Goal: Task Accomplishment & Management: Use online tool/utility

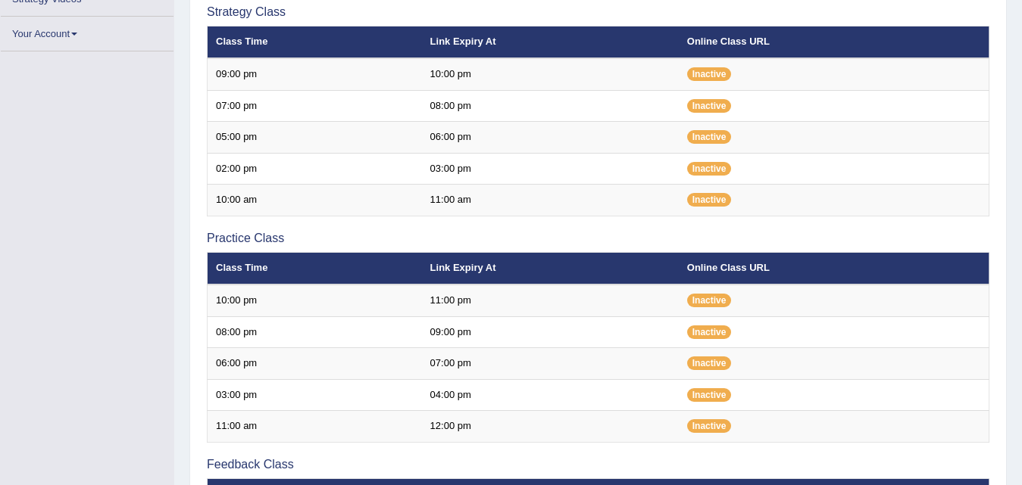
scroll to position [333, 0]
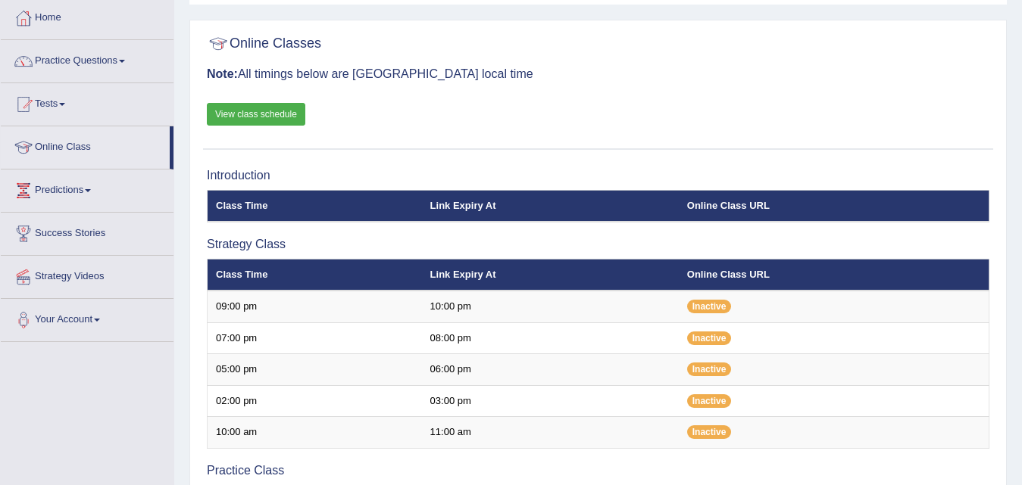
scroll to position [0, 0]
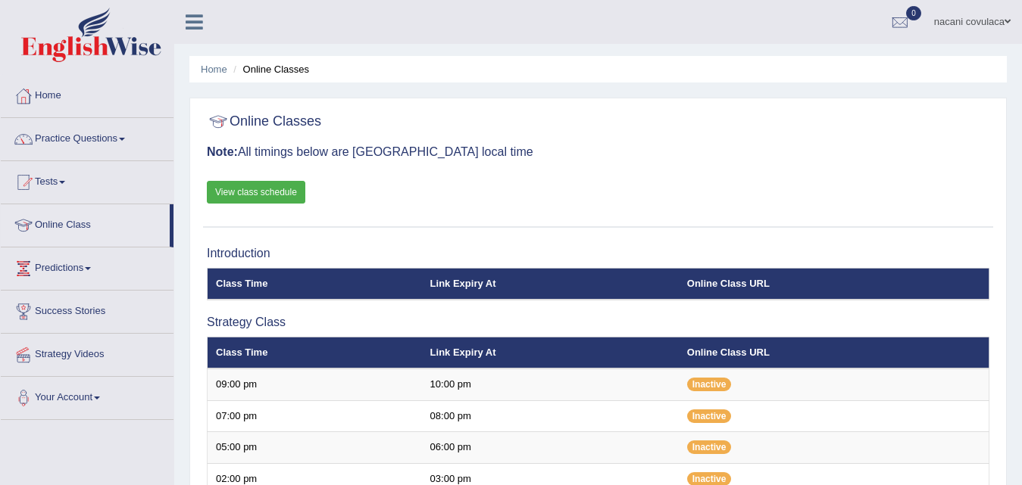
click at [61, 182] on link "Tests" at bounding box center [87, 180] width 173 height 38
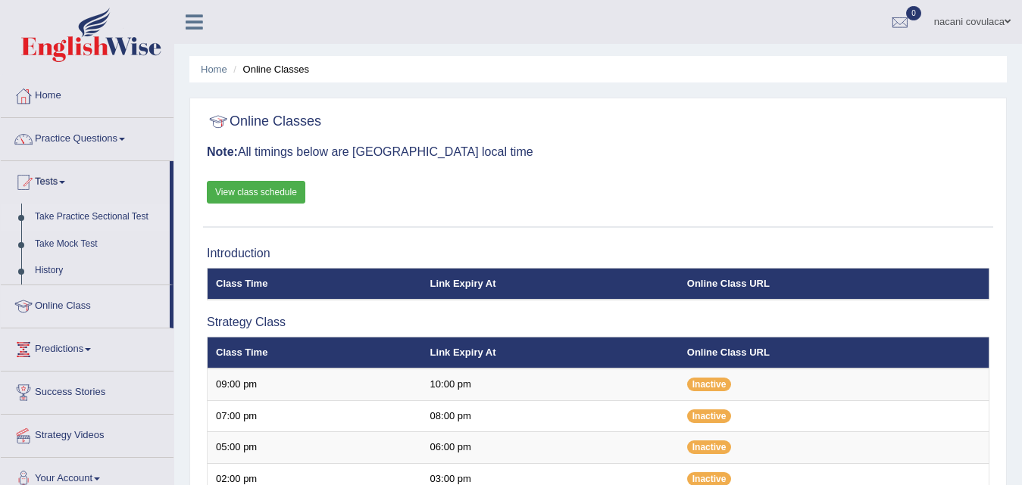
click at [51, 218] on link "Take Practice Sectional Test" at bounding box center [99, 217] width 142 height 27
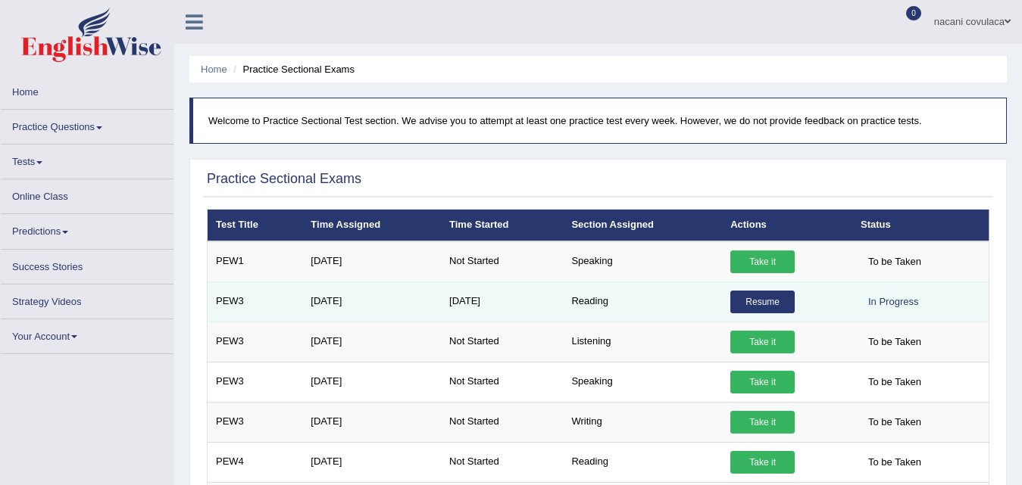
click at [754, 306] on link "Resume" at bounding box center [762, 302] width 64 height 23
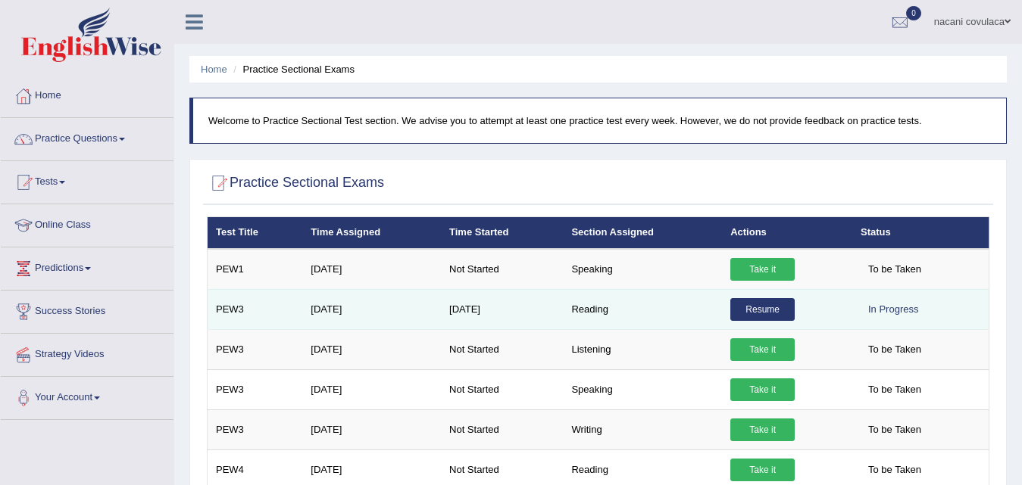
click at [787, 308] on link "Resume" at bounding box center [762, 309] width 64 height 23
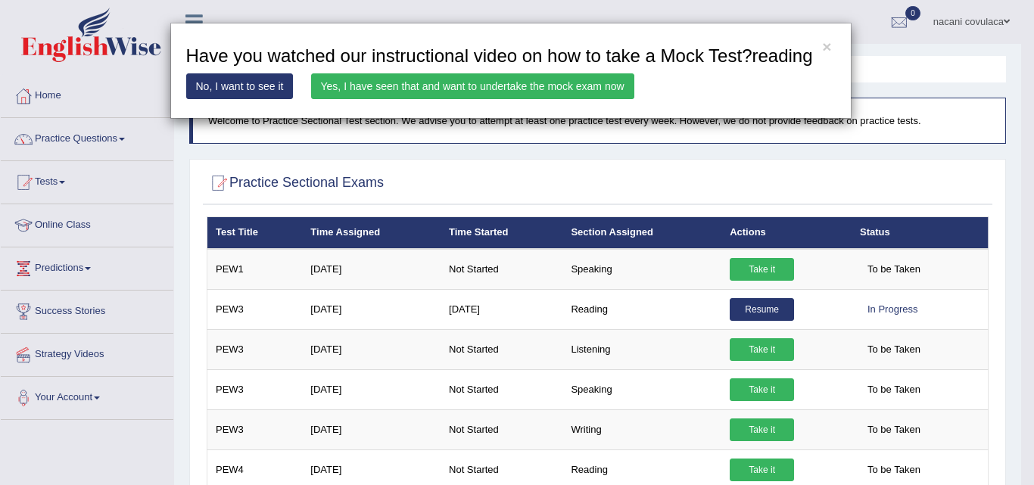
click at [260, 88] on link "No, I want to see it" at bounding box center [240, 86] width 108 height 26
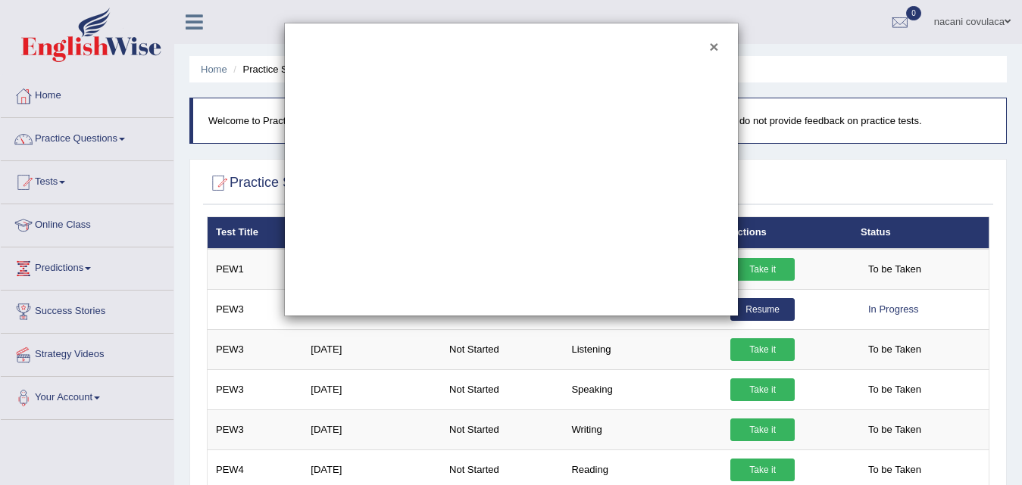
click at [715, 46] on button "×" at bounding box center [713, 47] width 9 height 16
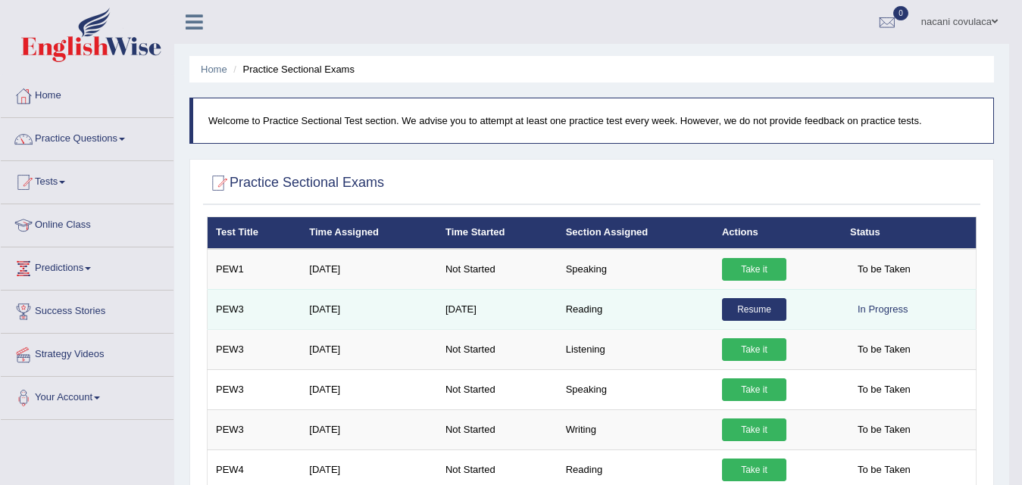
click at [723, 303] on link "Resume" at bounding box center [754, 309] width 64 height 23
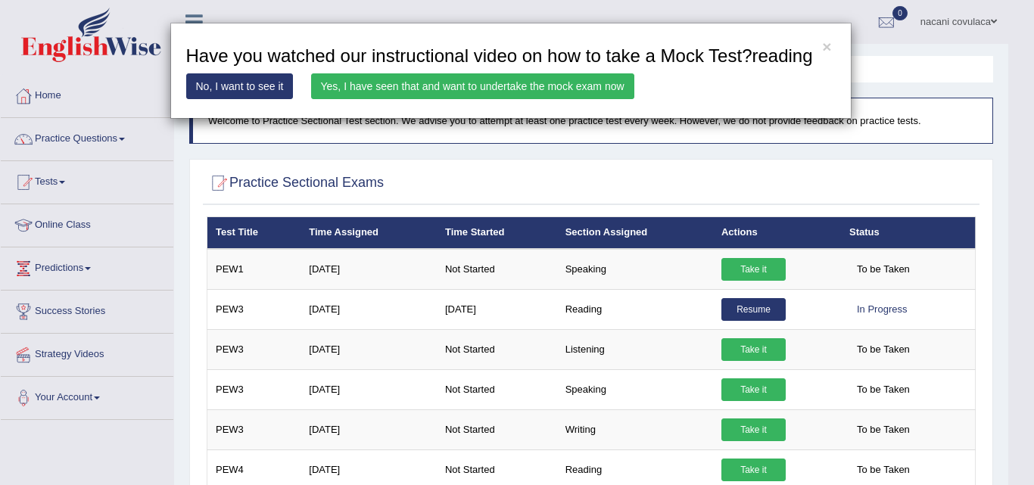
click at [767, 311] on div "× Have you watched our instructional video on how to take a Mock Test?reading N…" at bounding box center [517, 242] width 1034 height 485
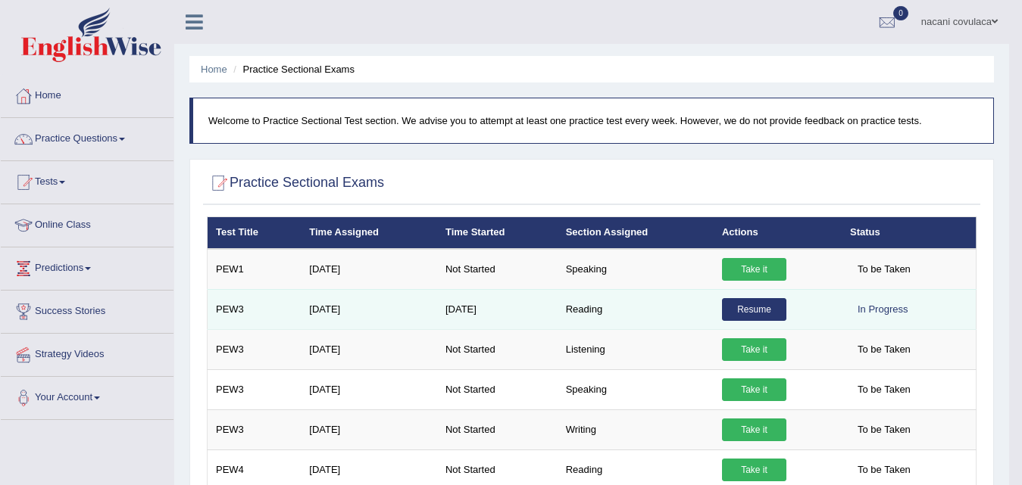
click at [822, 309] on td "Resume" at bounding box center [777, 309] width 128 height 40
click at [822, 310] on td "Resume" at bounding box center [777, 309] width 128 height 40
click at [655, 321] on td "Reading" at bounding box center [635, 309] width 156 height 40
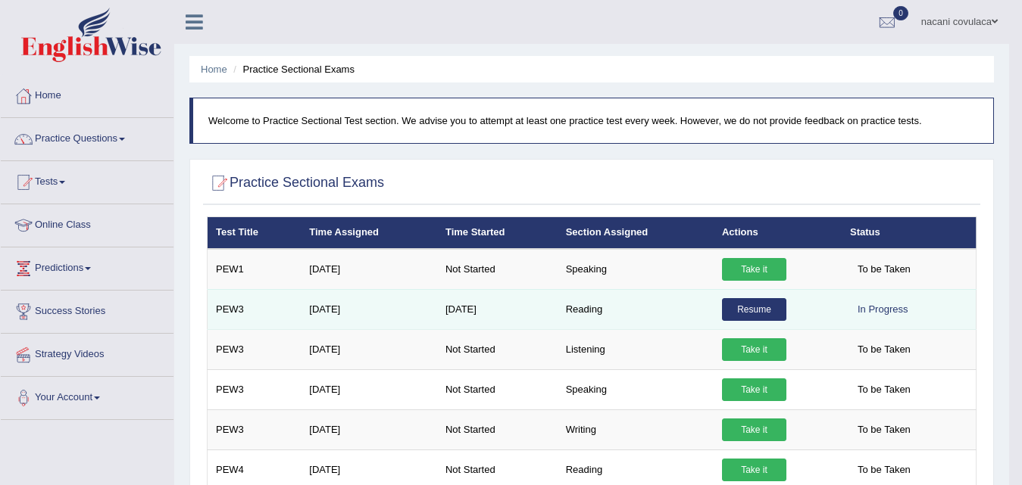
click at [655, 321] on td "Reading" at bounding box center [635, 309] width 156 height 40
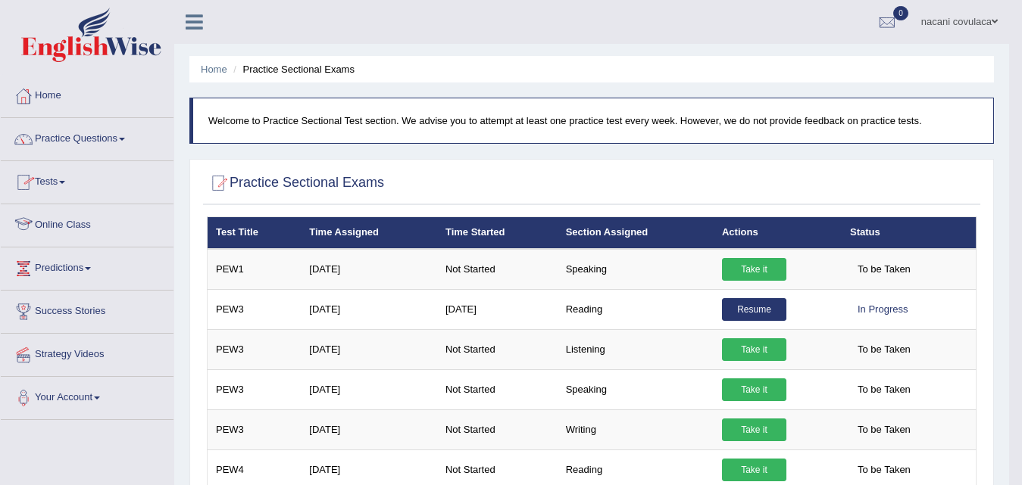
click at [60, 220] on link "Online Class" at bounding box center [87, 223] width 173 height 38
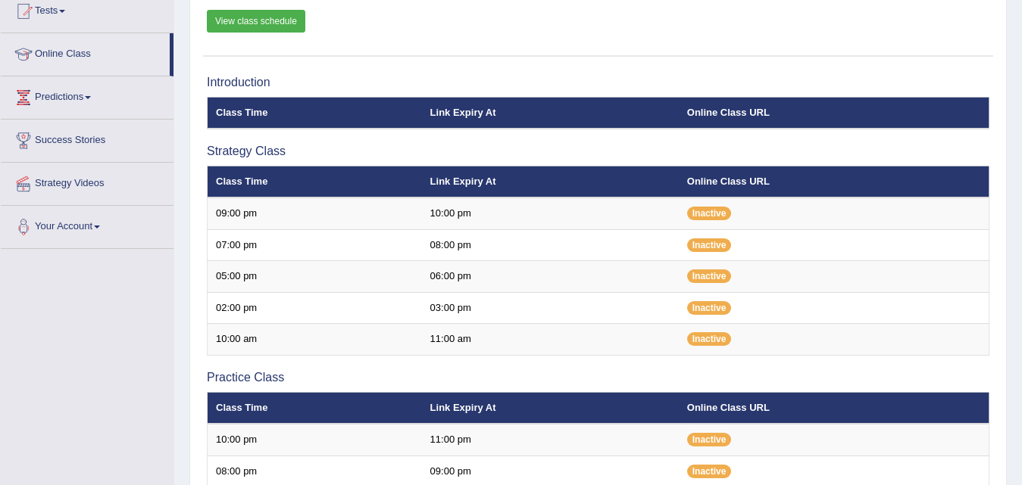
scroll to position [101, 0]
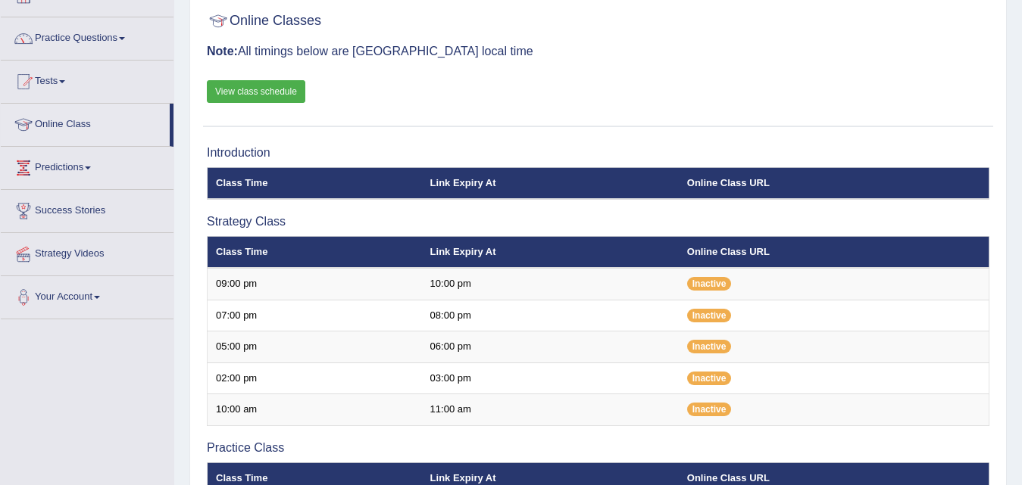
click at [263, 83] on link "View class schedule" at bounding box center [256, 91] width 98 height 23
click at [86, 122] on link "Online Class" at bounding box center [85, 123] width 169 height 38
click at [86, 125] on link "Online Class" at bounding box center [85, 123] width 169 height 38
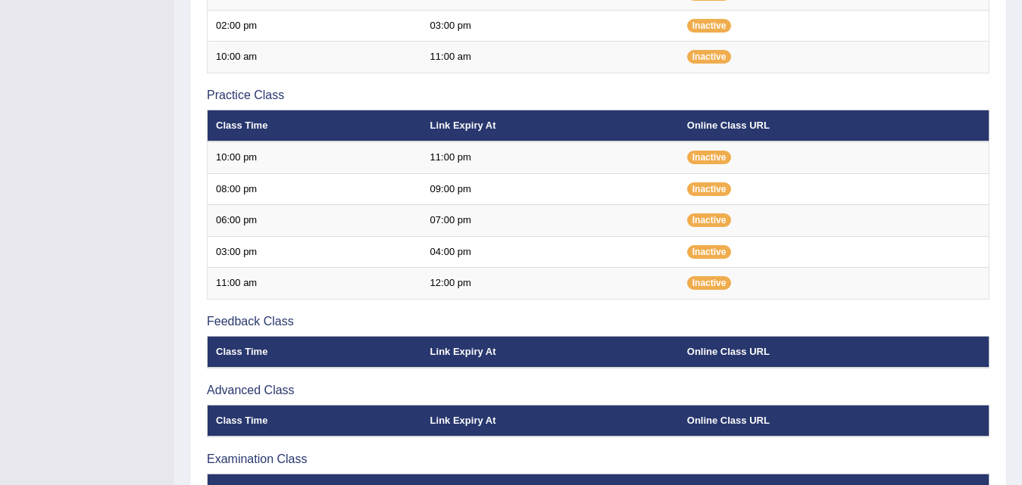
scroll to position [485, 0]
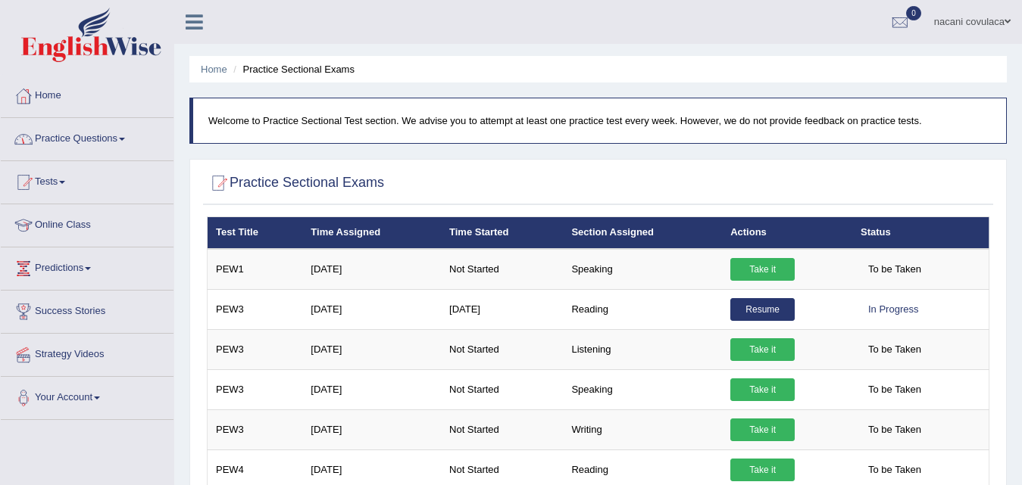
click at [96, 132] on link "Practice Questions" at bounding box center [87, 137] width 173 height 38
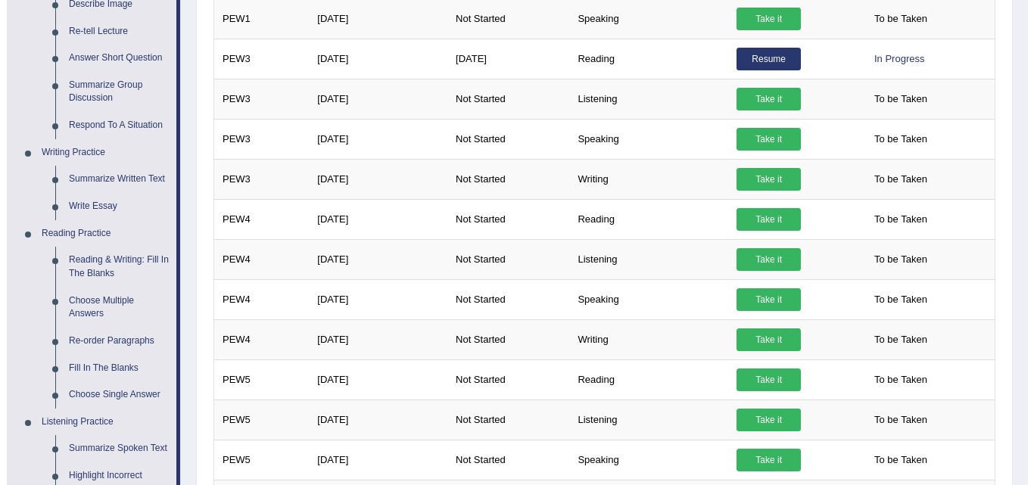
scroll to position [236, 0]
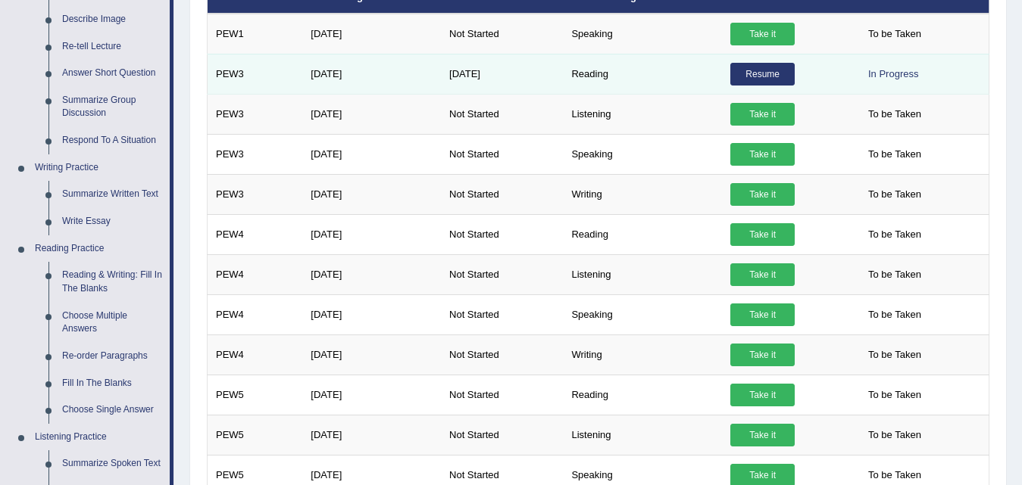
click at [757, 60] on td "Resume" at bounding box center [787, 74] width 130 height 40
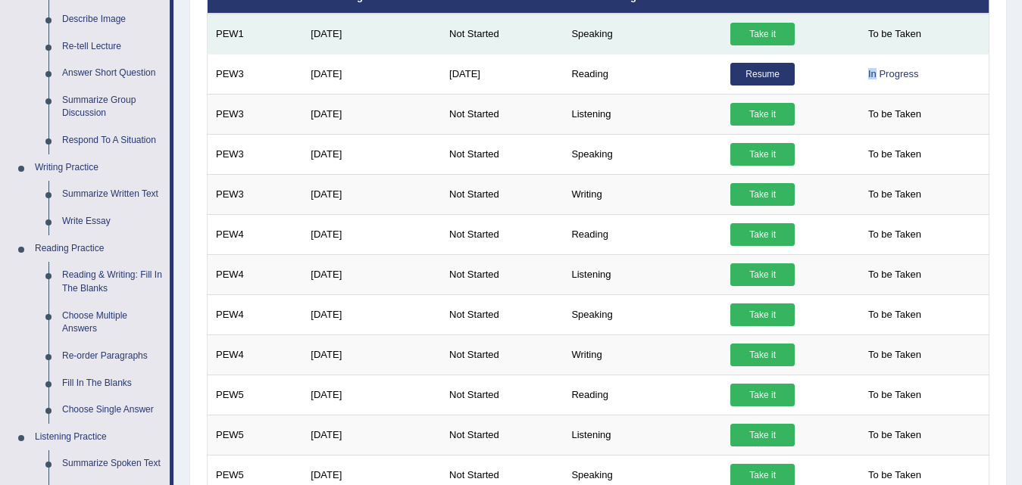
click at [745, 36] on link "Take it" at bounding box center [762, 34] width 64 height 23
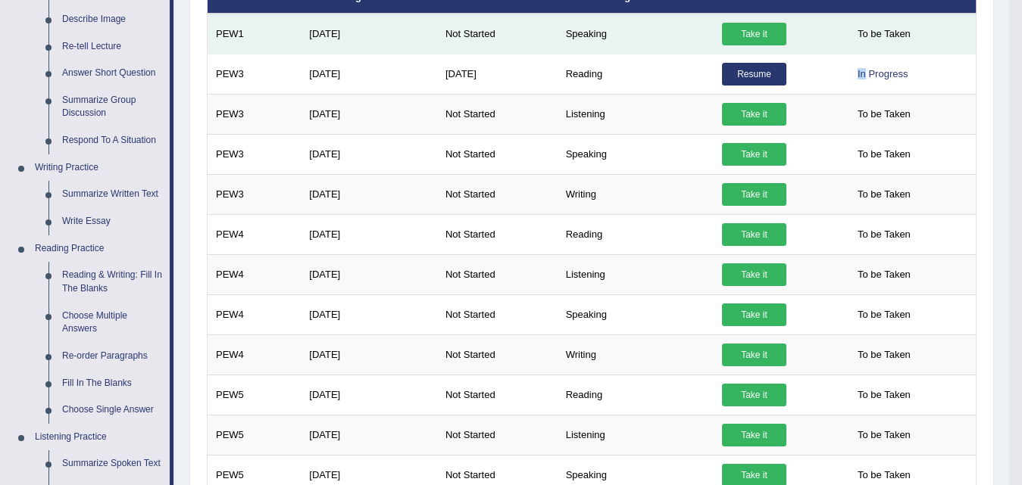
click at [745, 36] on link "Take it" at bounding box center [754, 34] width 64 height 23
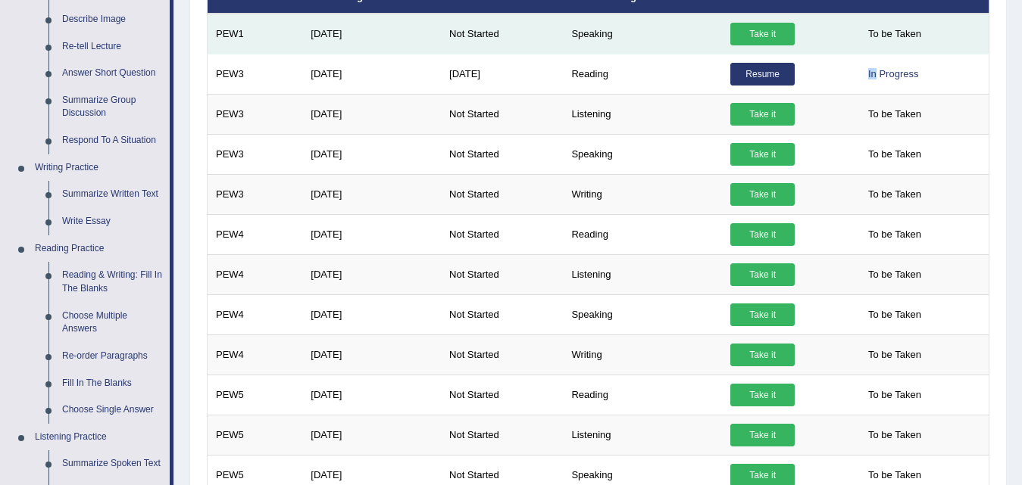
click at [745, 36] on link "Take it" at bounding box center [762, 34] width 64 height 23
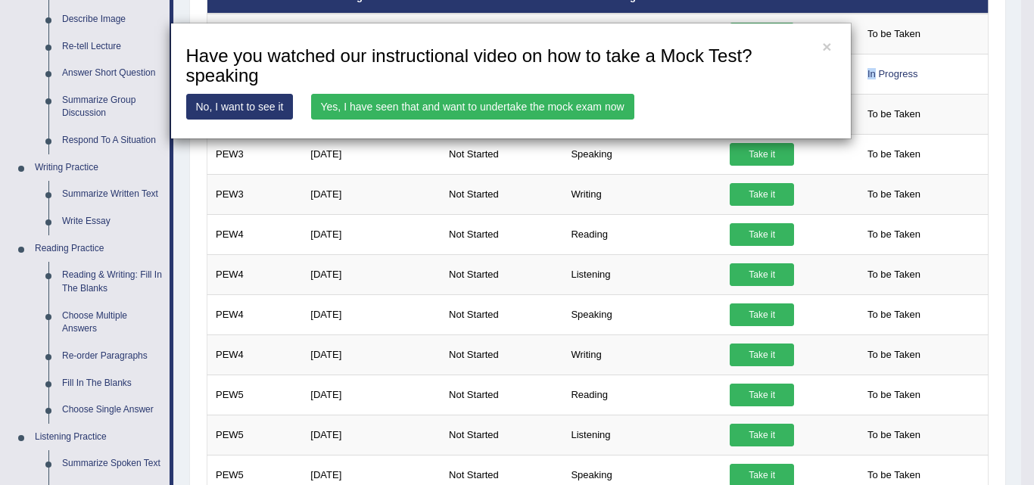
click at [596, 105] on link "Yes, I have seen that and want to undertake the mock exam now" at bounding box center [472, 107] width 323 height 26
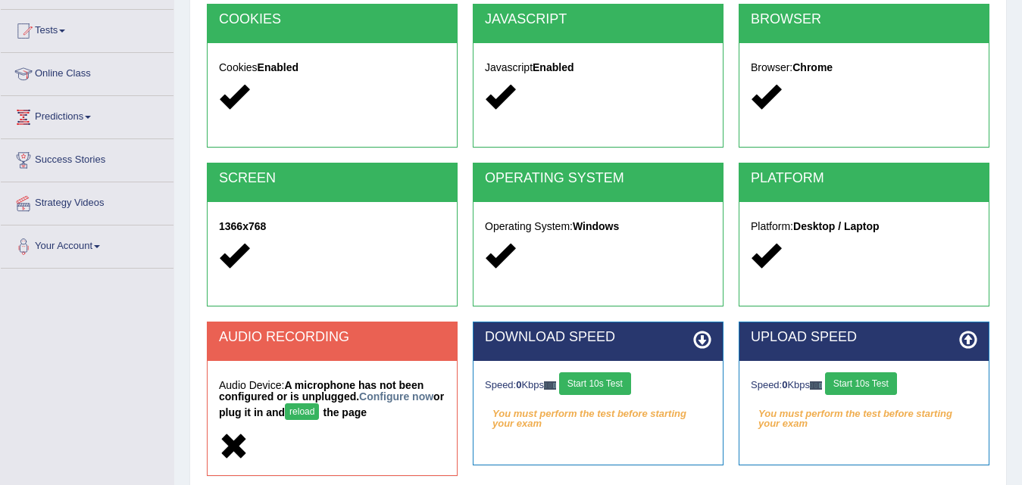
scroll to position [310, 0]
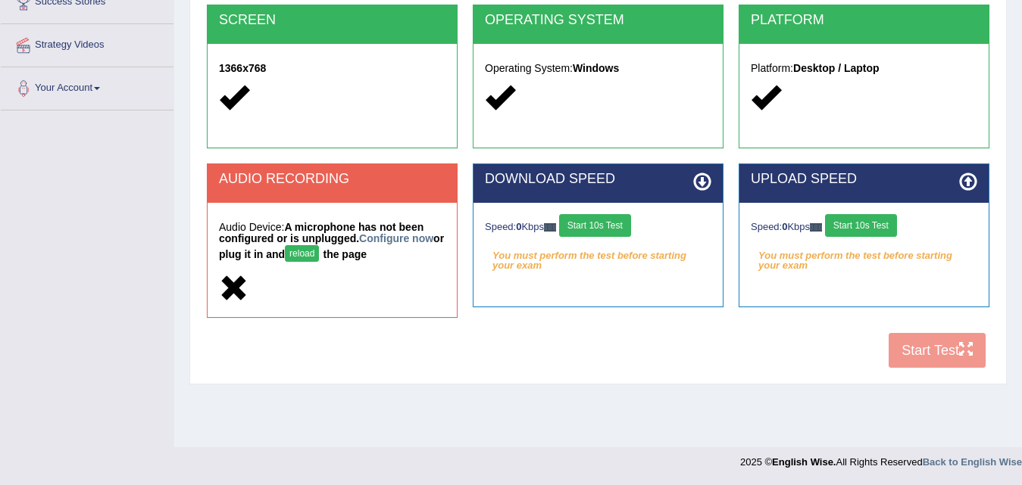
click at [875, 223] on button "Start 10s Test" at bounding box center [861, 225] width 72 height 23
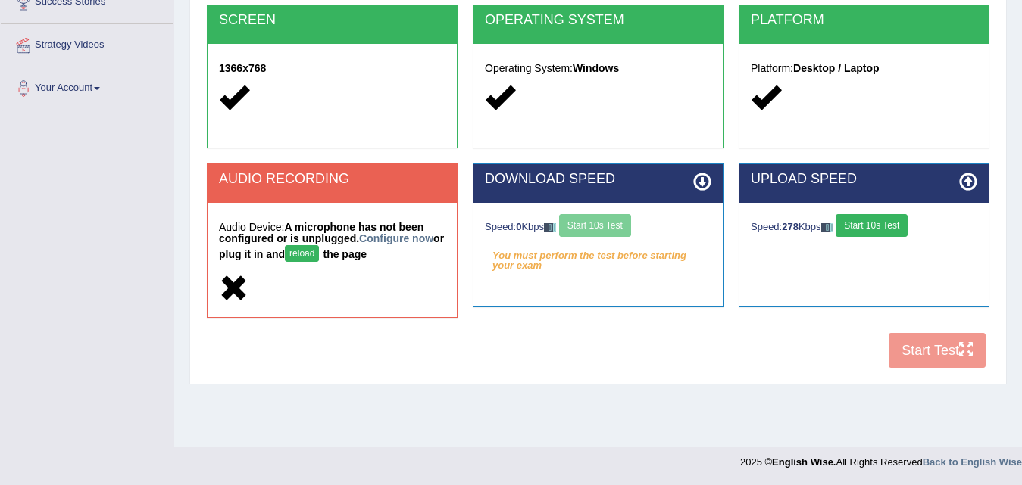
click at [847, 239] on div "Speed: 278 Kbps Start 10s Test" at bounding box center [863, 227] width 226 height 27
click at [657, 220] on div "Speed: 0 Kbps Start 10s Test" at bounding box center [598, 227] width 226 height 27
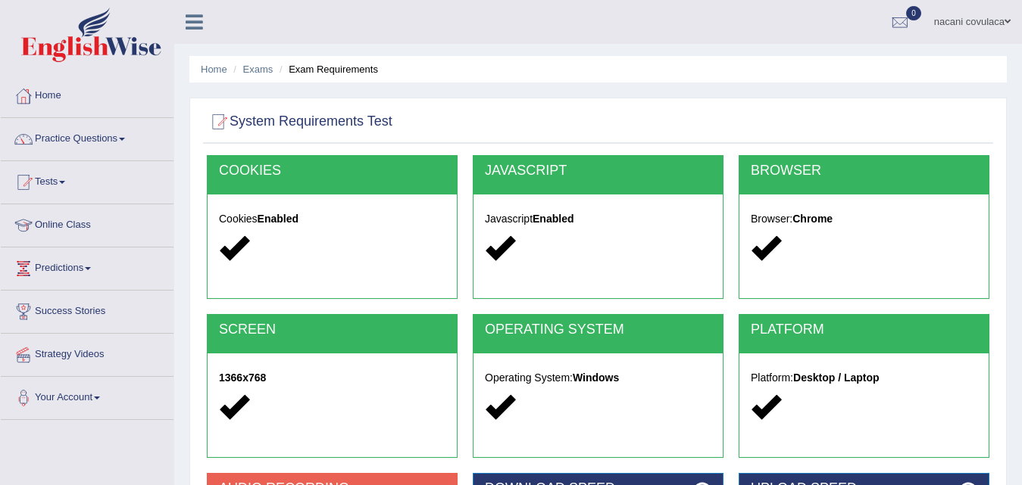
click at [275, 282] on div "COOKIES Cookies Enabled" at bounding box center [332, 227] width 251 height 144
click at [295, 257] on div at bounding box center [332, 248] width 226 height 33
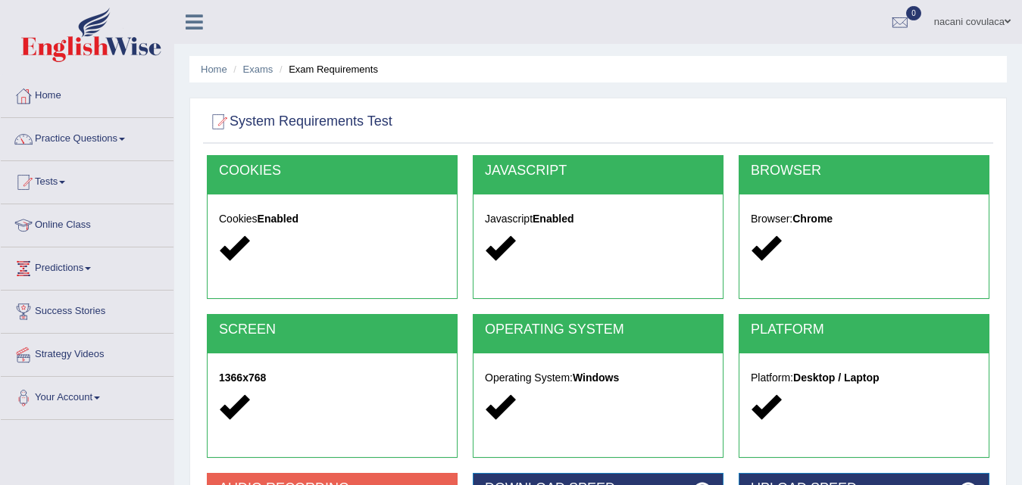
click at [295, 259] on div at bounding box center [332, 248] width 226 height 33
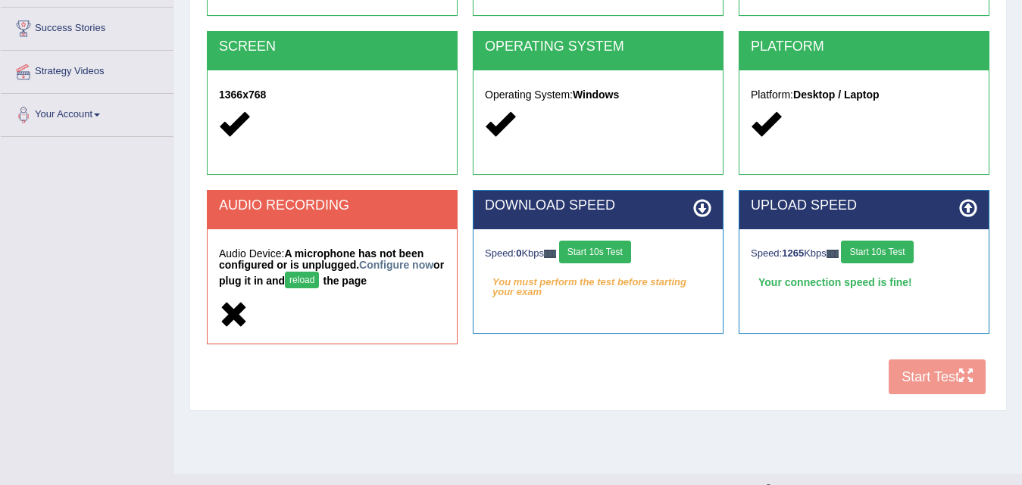
scroll to position [303, 0]
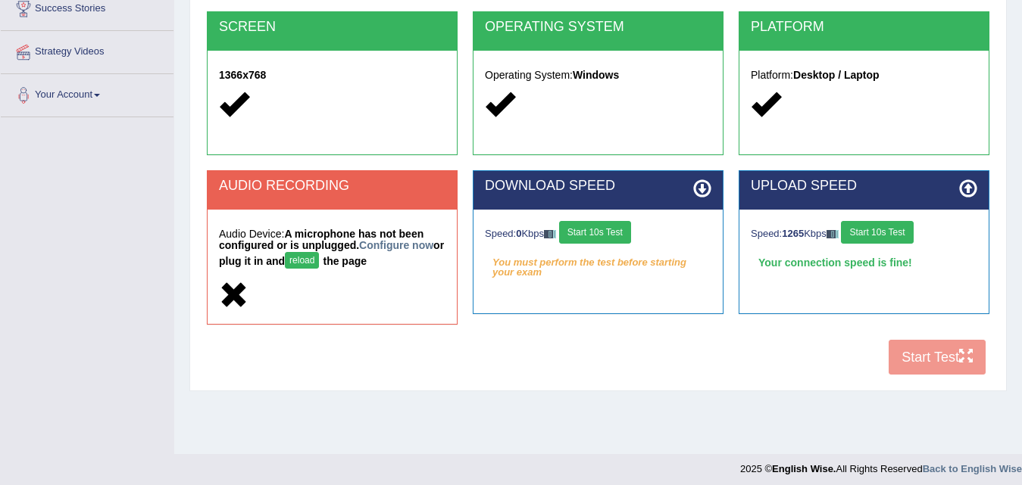
click at [385, 276] on div "Audio Device: A microphone has not been configured or is unplugged. Configure n…" at bounding box center [331, 267] width 249 height 114
click at [557, 253] on em "You must perform the test before starting your exam" at bounding box center [598, 262] width 226 height 23
click at [872, 232] on button "Start 10s Test" at bounding box center [877, 232] width 72 height 23
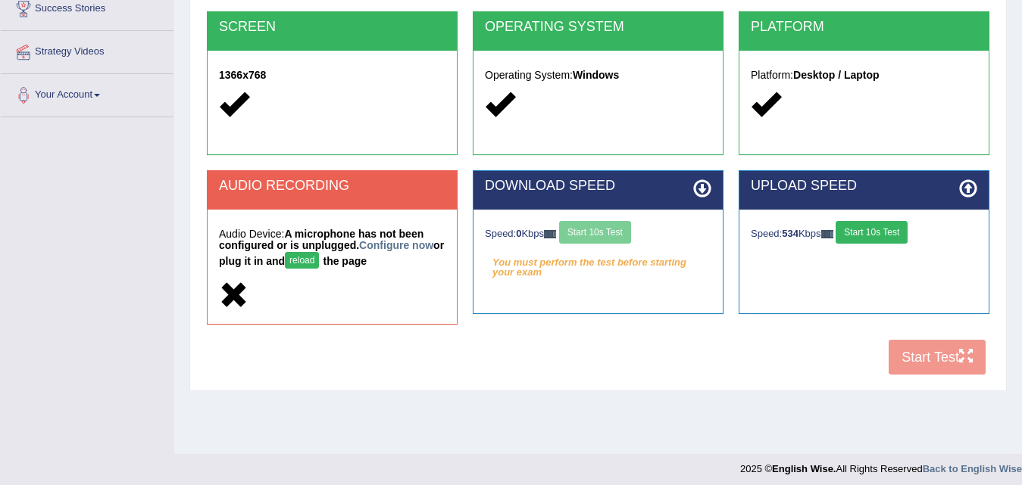
click at [904, 348] on div "COOKIES Cookies Enabled JAVASCRIPT Javascript Enabled BROWSER Browser: Chrome S…" at bounding box center [598, 117] width 790 height 531
click at [338, 257] on strong "A microphone has not been configured or is unplugged. Configure now or plug it …" at bounding box center [331, 247] width 225 height 39
click at [379, 245] on link "Configure now" at bounding box center [396, 245] width 74 height 12
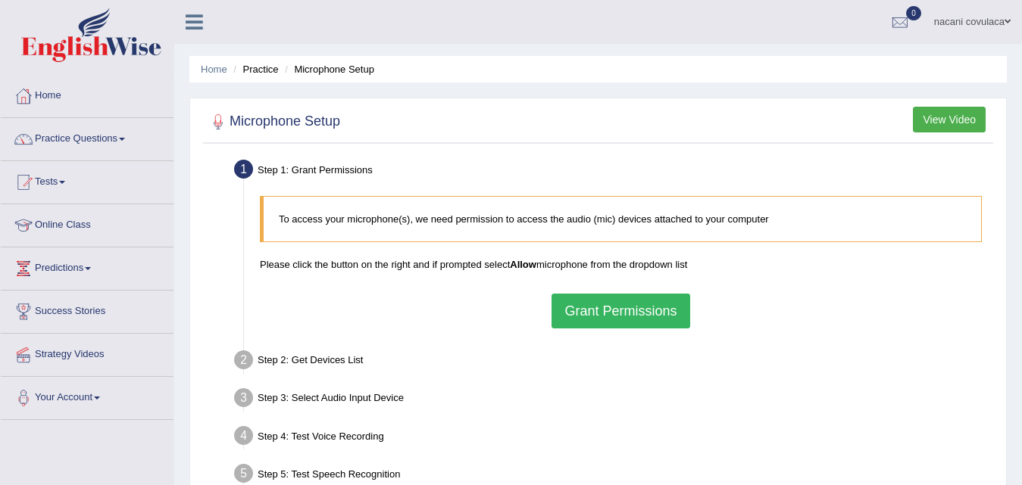
click at [961, 115] on button "View Video" at bounding box center [948, 120] width 73 height 26
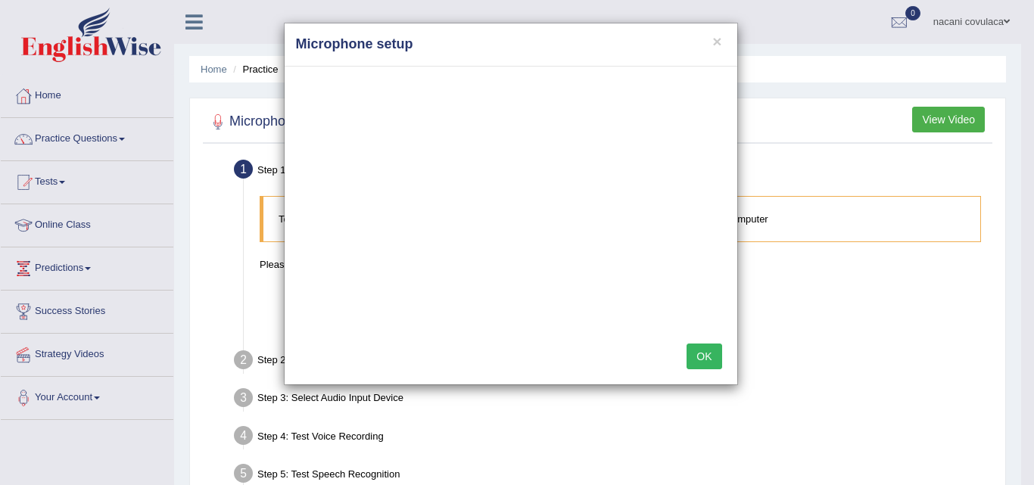
click at [702, 354] on button "OK" at bounding box center [704, 357] width 35 height 26
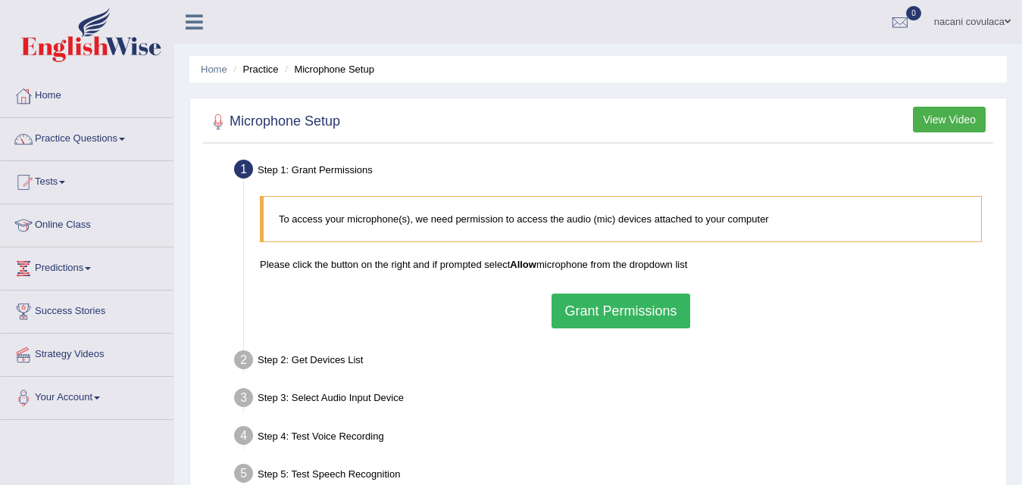
click at [972, 116] on button "View Video" at bounding box center [948, 120] width 73 height 26
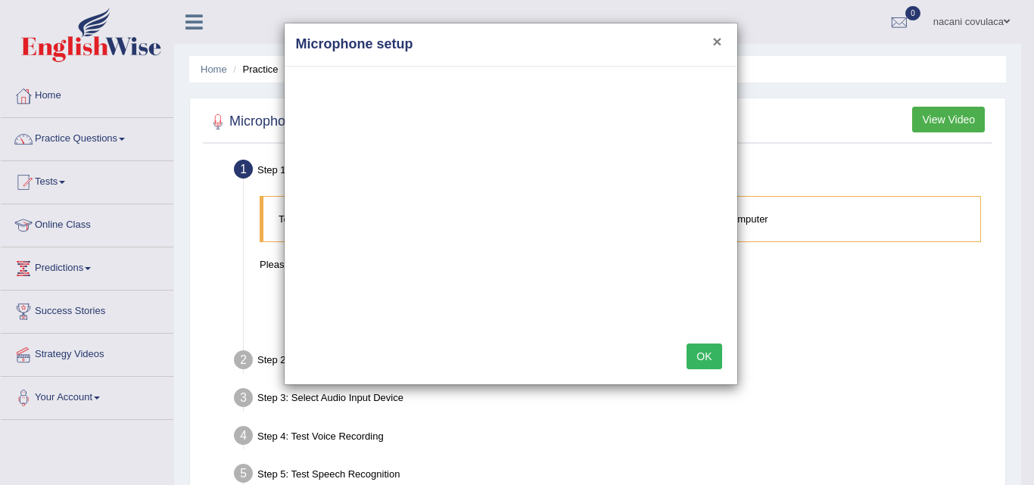
click at [719, 40] on button "×" at bounding box center [717, 41] width 9 height 16
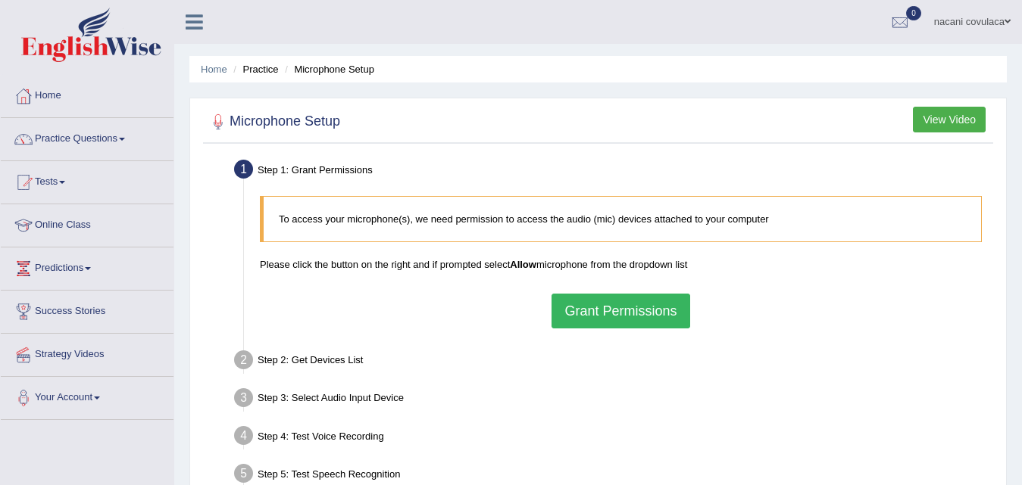
click at [597, 307] on button "Grant Permissions" at bounding box center [620, 311] width 138 height 35
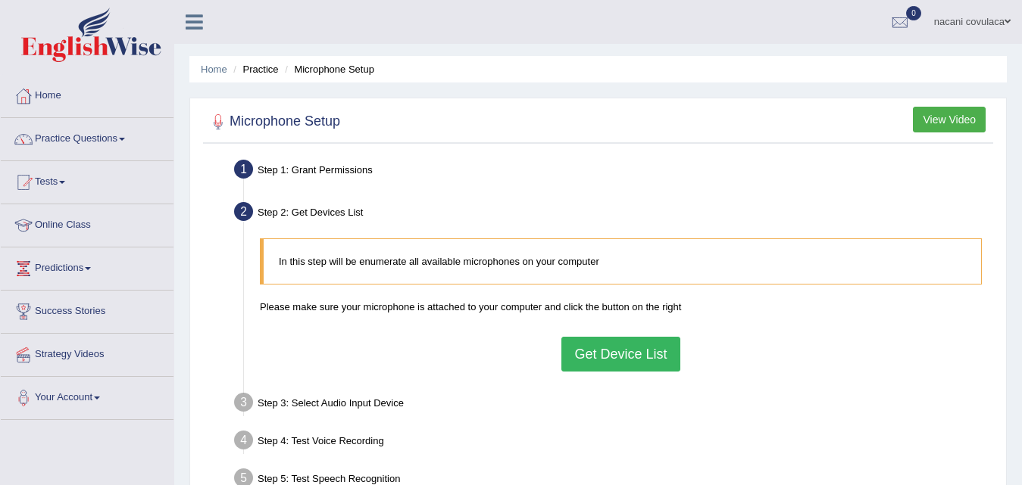
click at [588, 363] on button "Get Device List" at bounding box center [620, 354] width 118 height 35
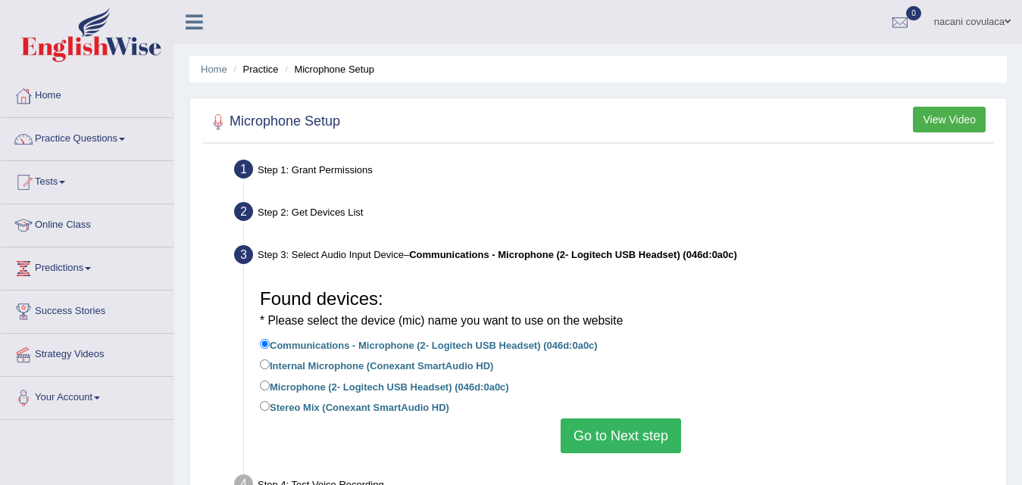
click at [600, 431] on button "Go to Next step" at bounding box center [620, 436] width 120 height 35
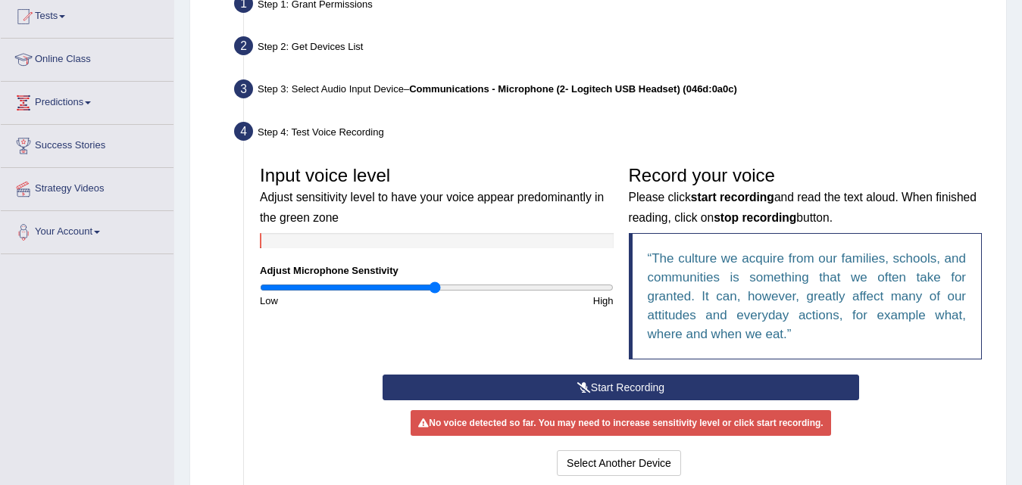
scroll to position [182, 0]
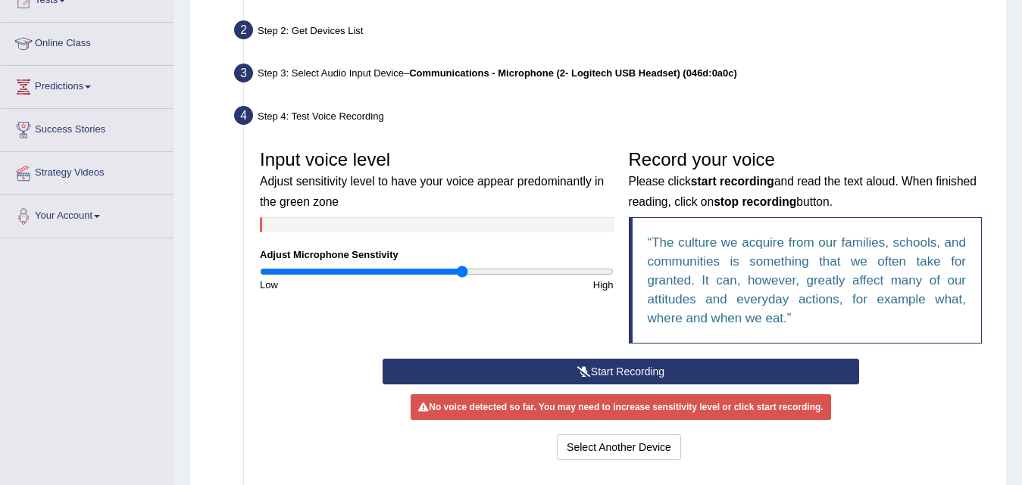
click at [463, 275] on input "range" at bounding box center [437, 272] width 354 height 12
click at [542, 277] on input "range" at bounding box center [437, 272] width 354 height 12
click at [458, 276] on input "range" at bounding box center [437, 272] width 354 height 12
click at [422, 275] on input "range" at bounding box center [437, 272] width 354 height 12
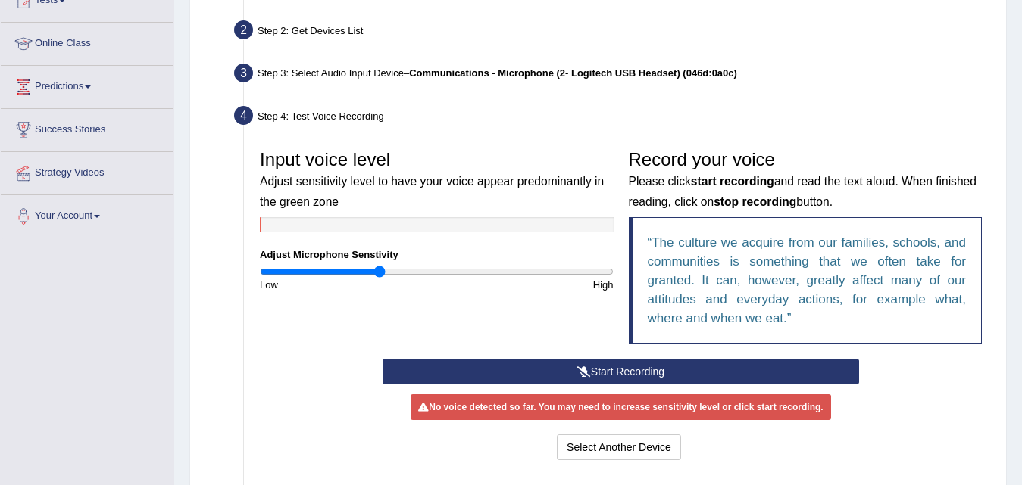
click at [380, 273] on input "range" at bounding box center [437, 272] width 354 height 12
click at [354, 275] on input "range" at bounding box center [437, 272] width 354 height 12
click at [314, 276] on input "range" at bounding box center [437, 272] width 354 height 12
type input "0.52"
click at [354, 274] on input "range" at bounding box center [437, 272] width 354 height 12
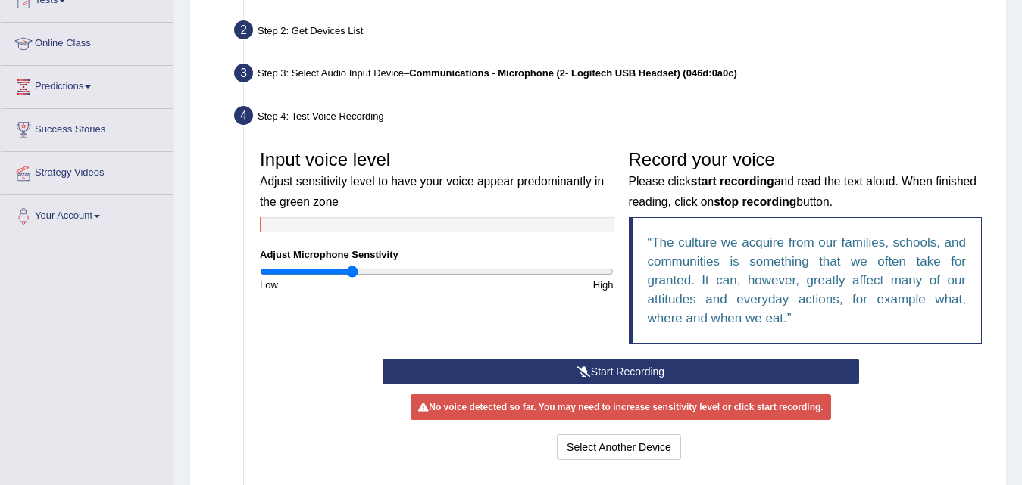
click at [588, 367] on icon at bounding box center [584, 372] width 14 height 11
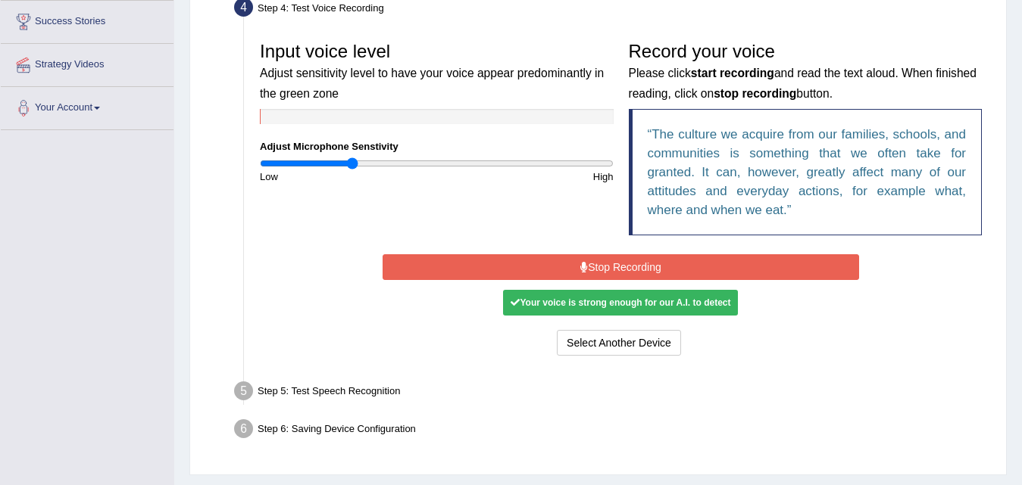
scroll to position [303, 0]
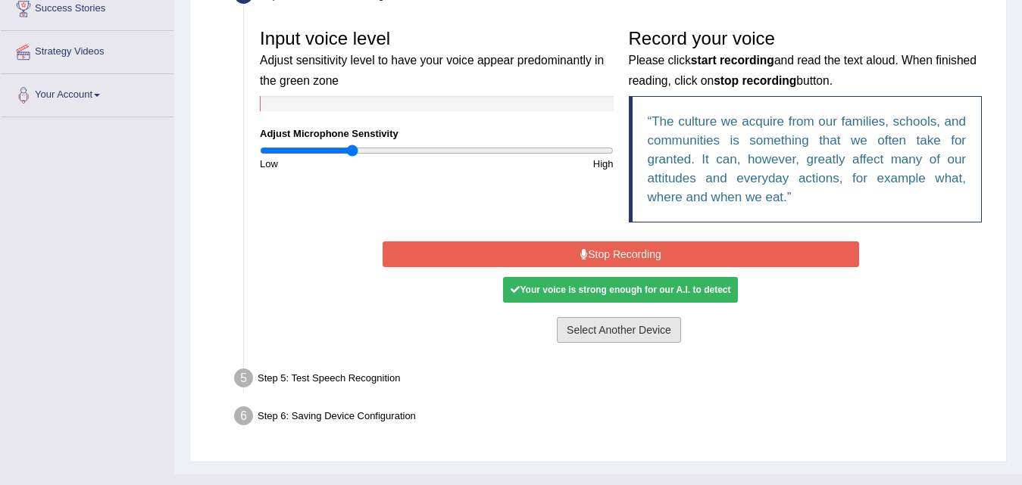
click at [619, 333] on button "Select Another Device" at bounding box center [619, 330] width 124 height 26
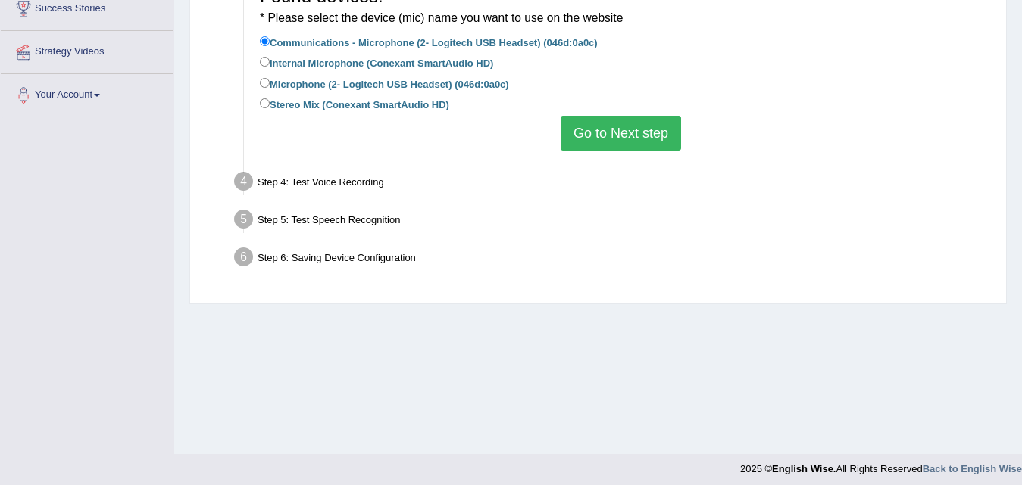
click at [630, 132] on button "Go to Next step" at bounding box center [620, 133] width 120 height 35
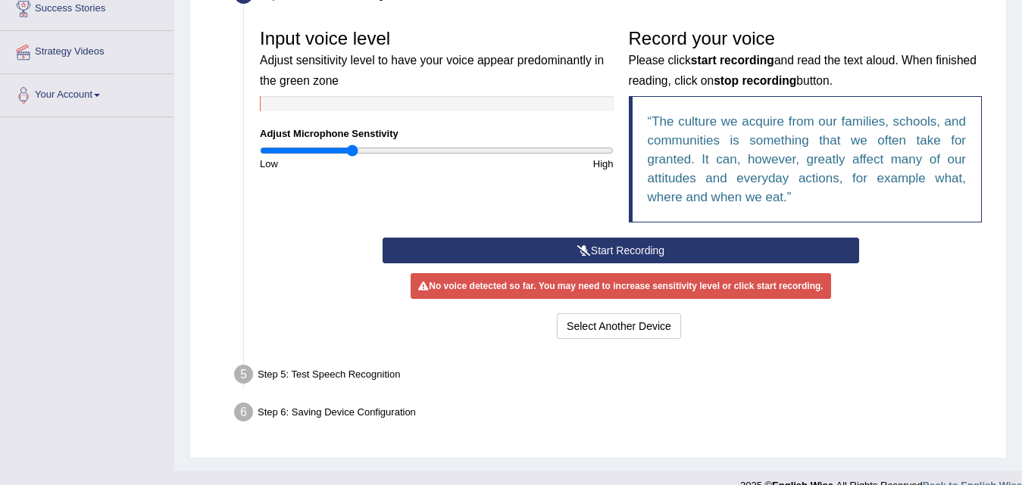
click at [637, 252] on button "Start Recording" at bounding box center [620, 251] width 476 height 26
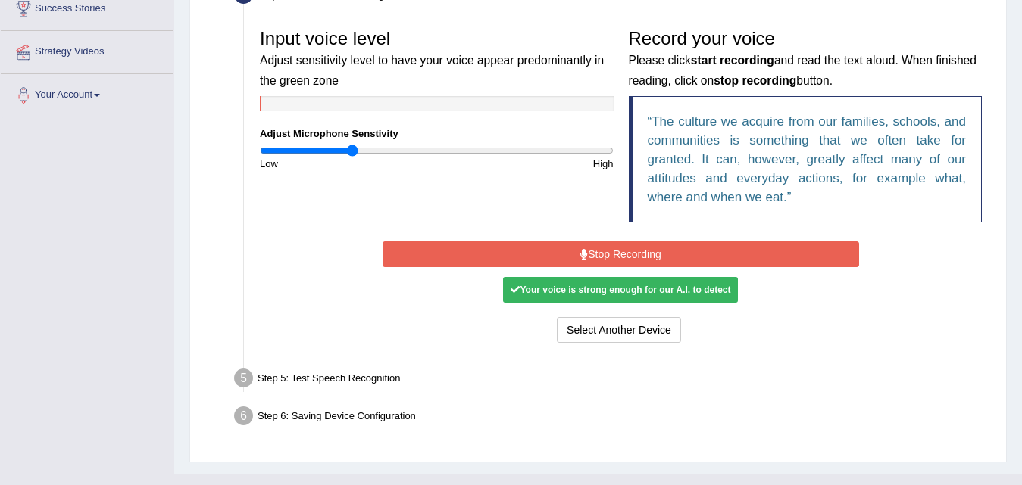
click at [645, 292] on div "Your voice is strong enough for our A.I. to detect" at bounding box center [620, 290] width 235 height 26
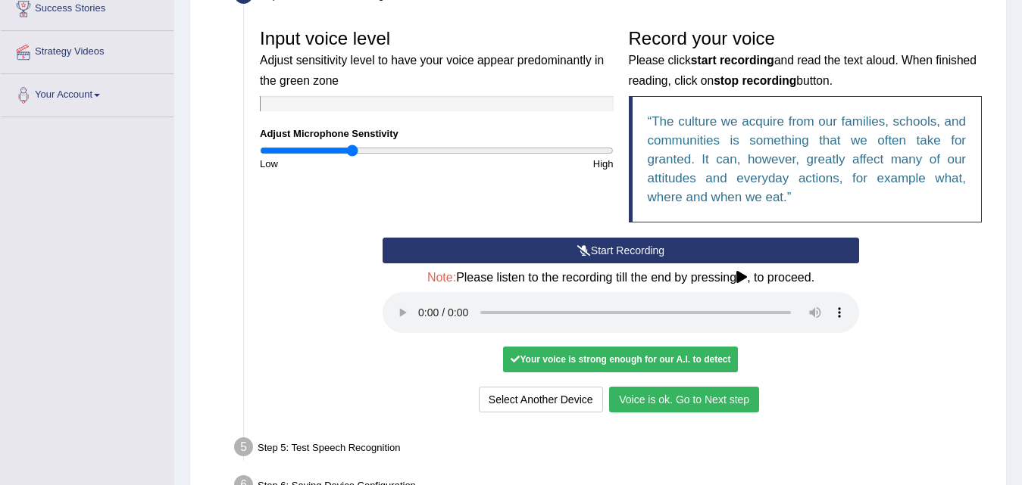
click at [637, 401] on button "Voice is ok. Go to Next step" at bounding box center [684, 400] width 150 height 26
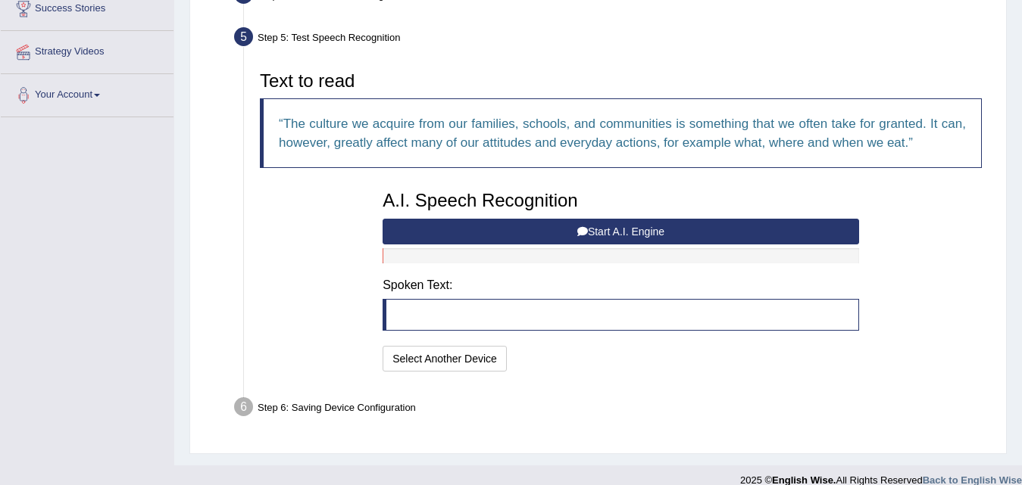
click at [637, 401] on div "Step 6: Saving Device Configuration" at bounding box center [613, 409] width 772 height 33
